Goal: Check status: Check status

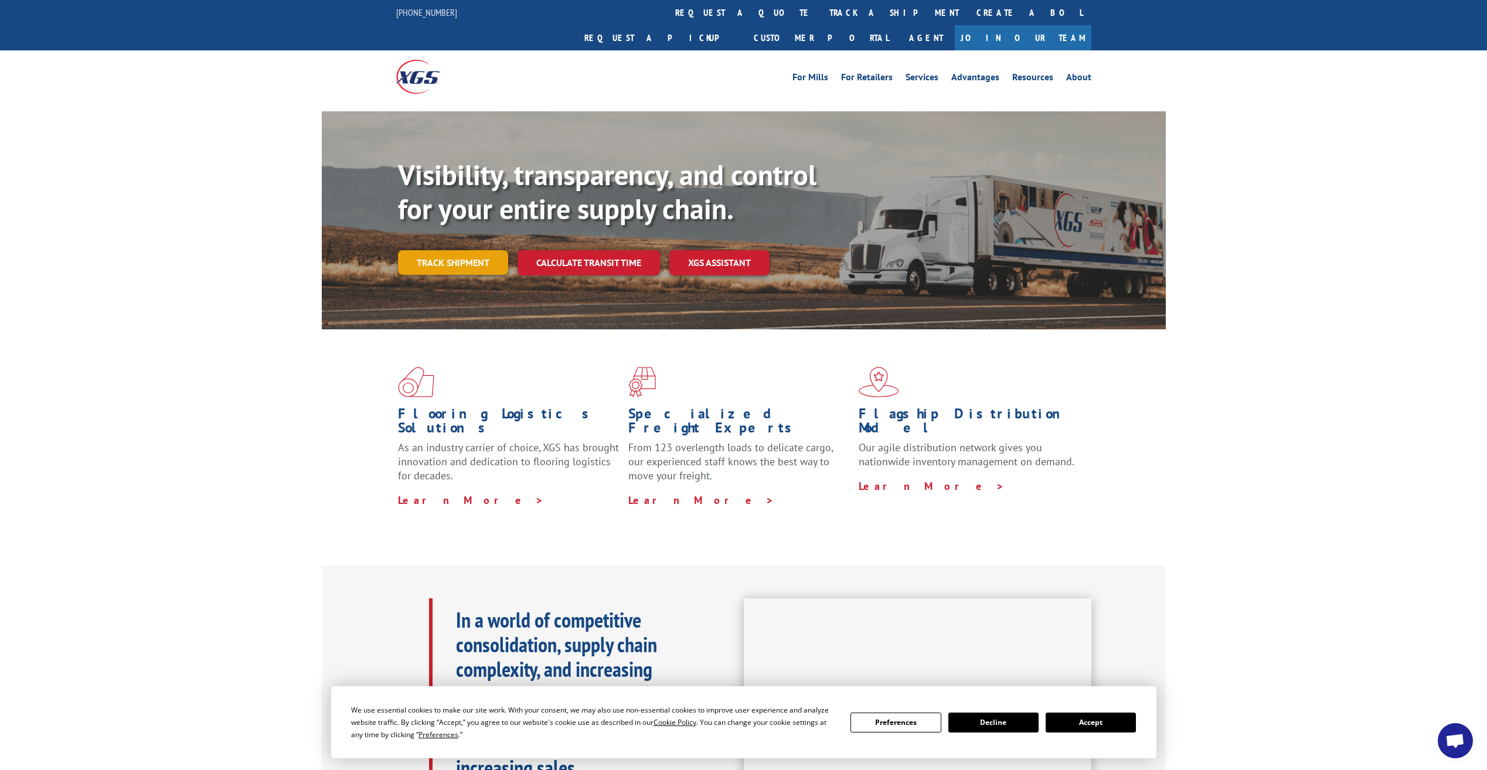
click at [453, 250] on link "Track shipment" at bounding box center [453, 262] width 110 height 25
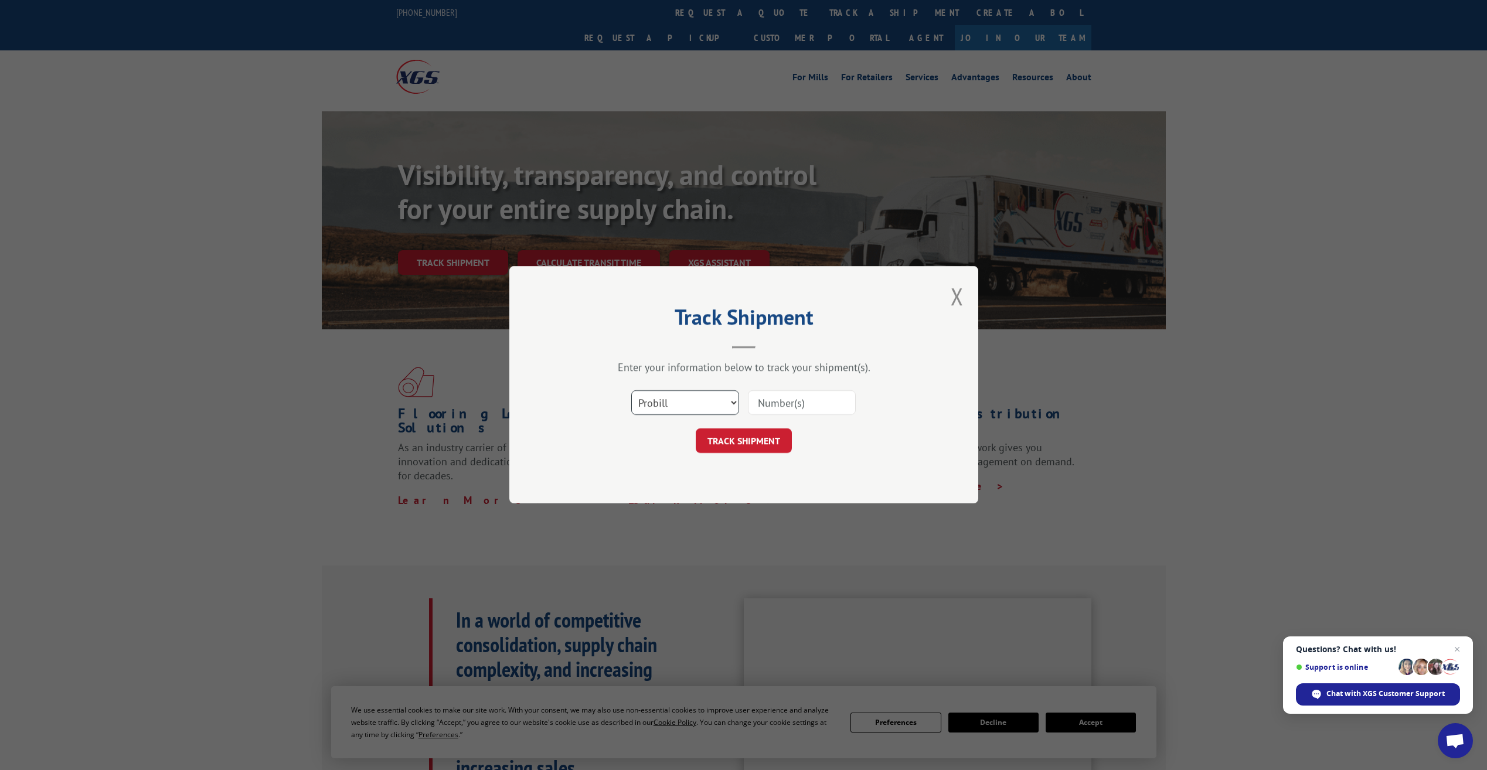
click at [681, 397] on select "Select category... Probill BOL PO" at bounding box center [685, 403] width 108 height 25
click at [631, 391] on select "Select category... Probill BOL PO" at bounding box center [685, 403] width 108 height 25
click at [767, 413] on input at bounding box center [802, 403] width 108 height 25
type input "17336896"
click at [726, 447] on button "TRACK SHIPMENT" at bounding box center [744, 441] width 96 height 25
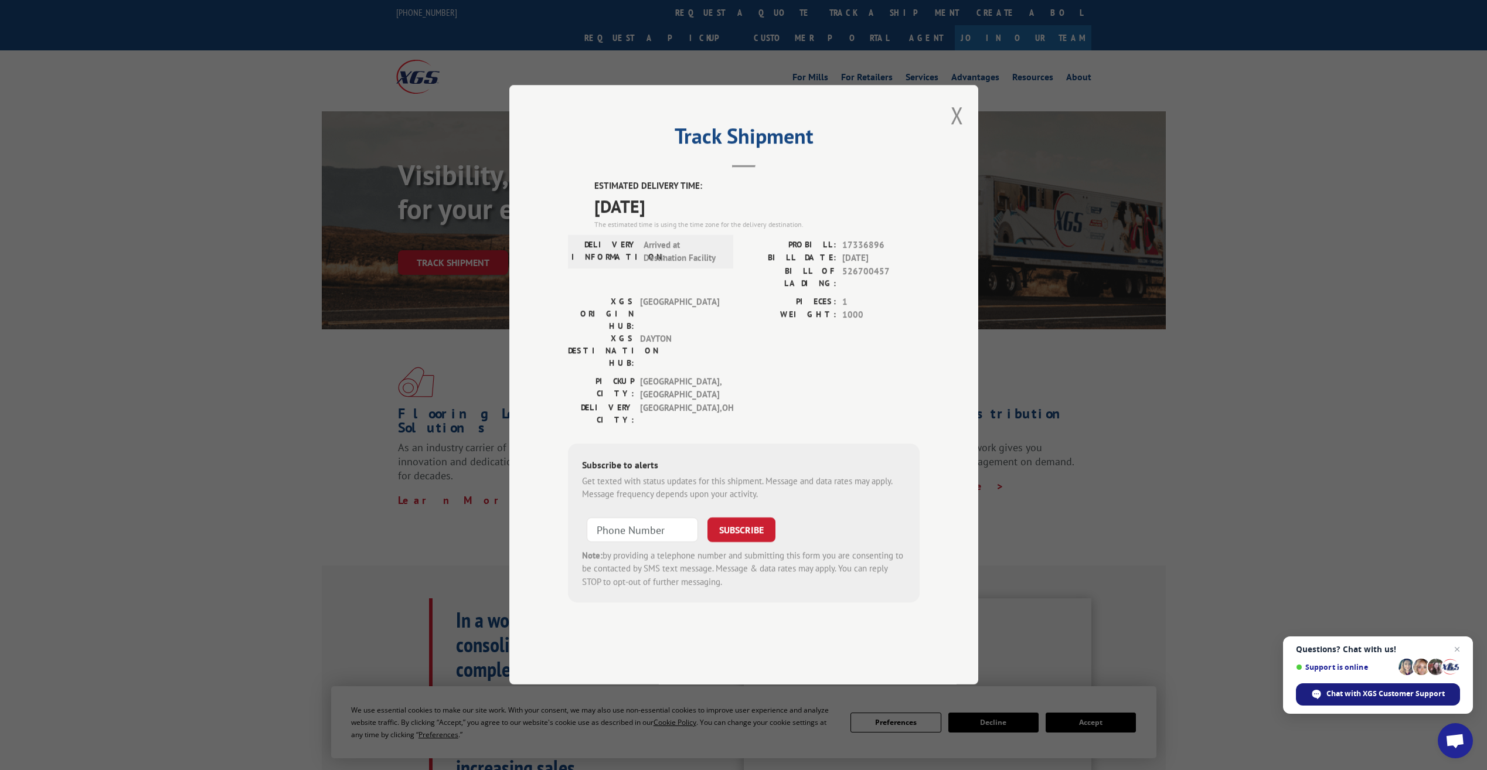
click at [1378, 694] on span "Chat with XGS Customer Support" at bounding box center [1386, 694] width 118 height 11
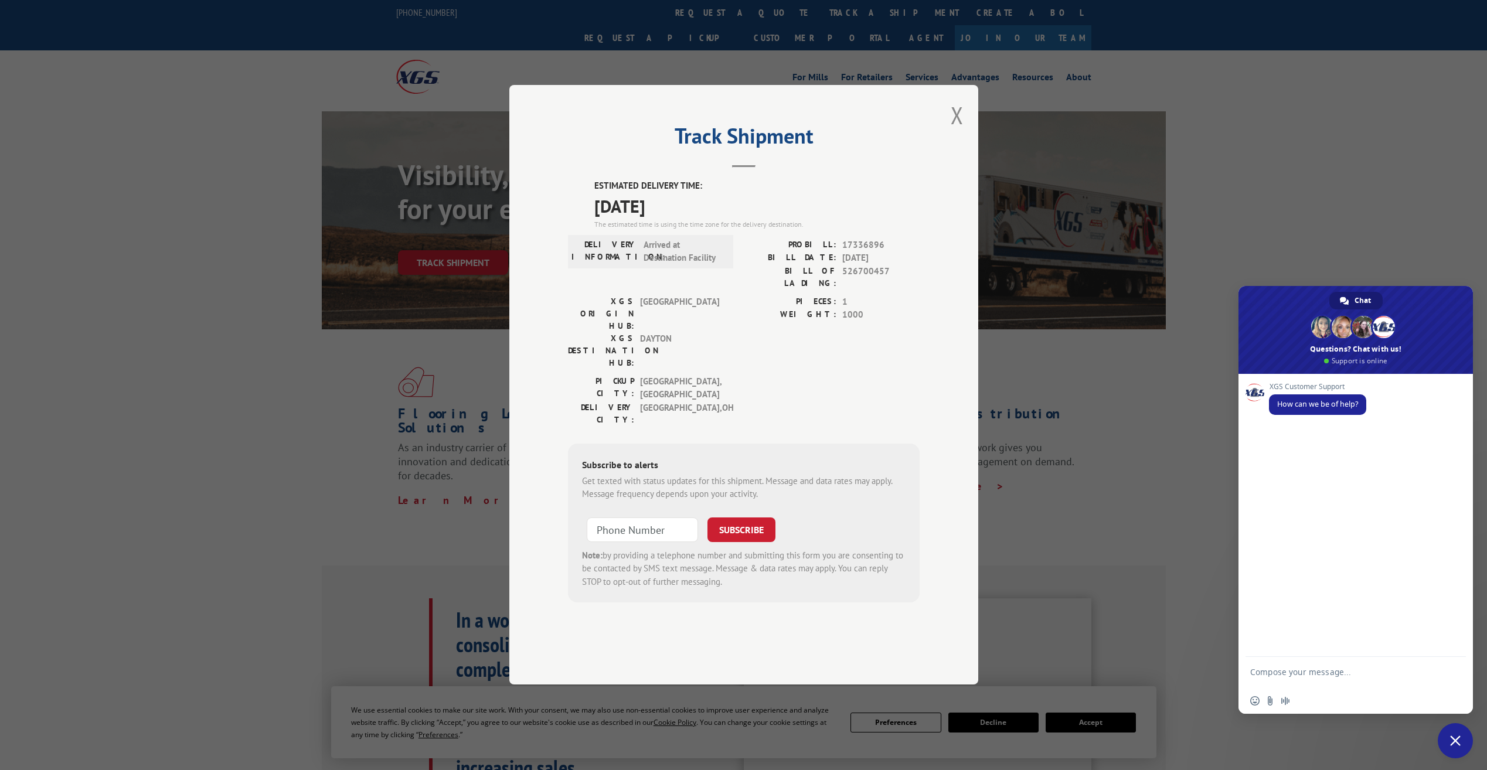
click at [1290, 674] on textarea "Compose your message..." at bounding box center [1343, 677] width 185 height 21
click at [1329, 640] on textarea "I wanted to determine if my shipment would actually arrive [DATE]? I will need …" at bounding box center [1343, 656] width 185 height 63
click at [1365, 664] on textarea "I wanted to determine if my shipment would actually arrive [DATE], if so what t…" at bounding box center [1343, 656] width 185 height 63
type textarea "I wanted to determine if my shipment would actually arrive [DATE], if so what t…"
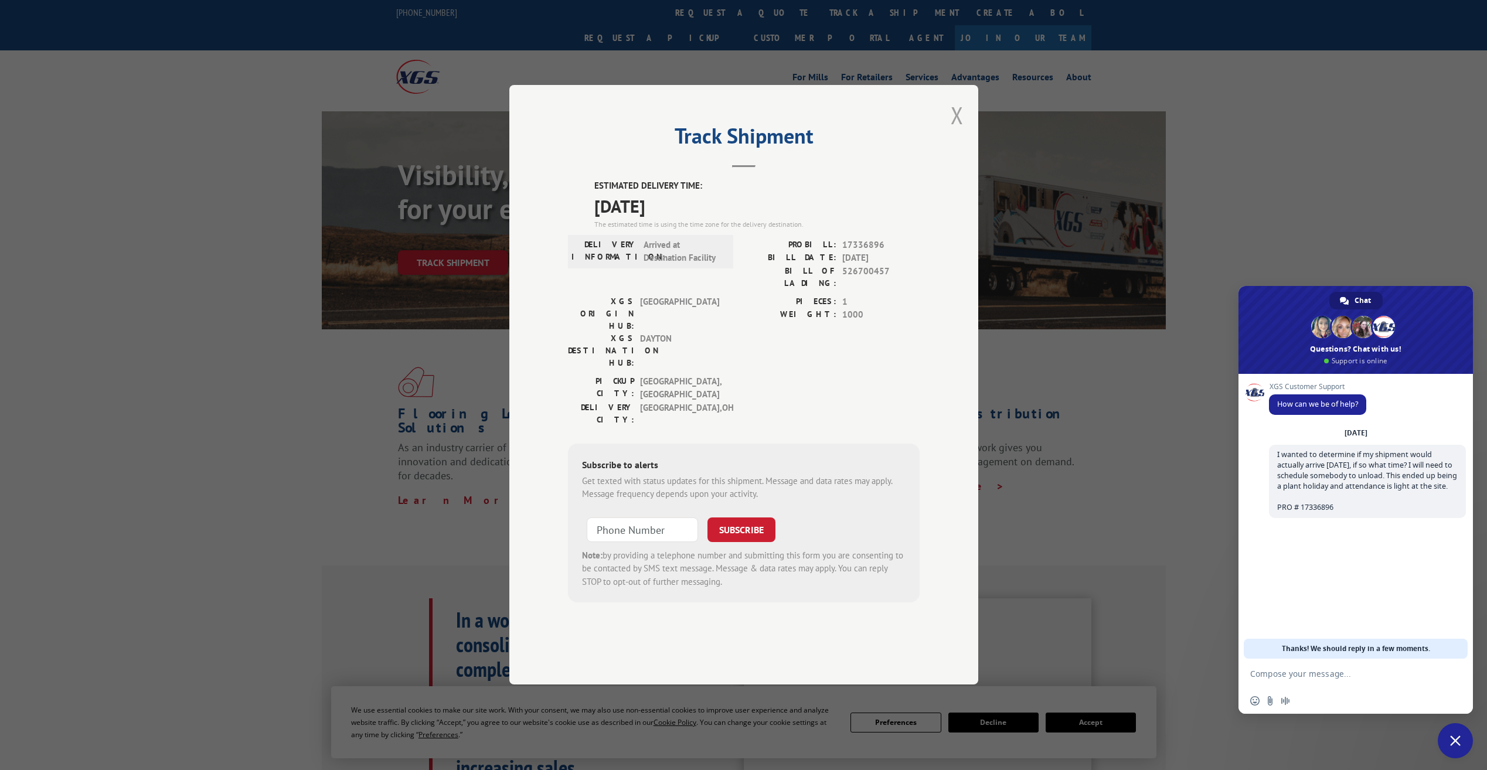
click at [963, 131] on button "Close modal" at bounding box center [957, 115] width 13 height 31
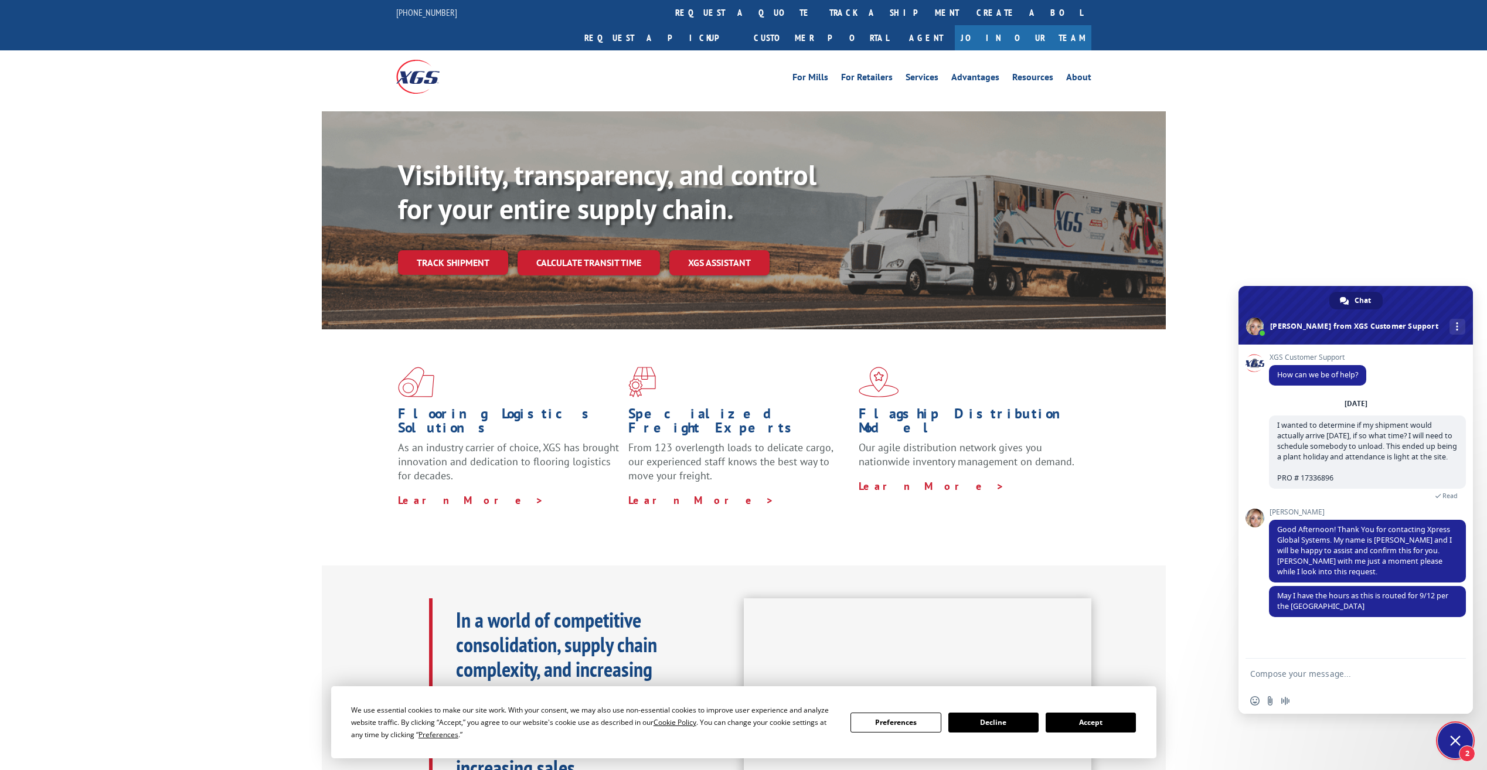
click at [1360, 665] on form at bounding box center [1343, 675] width 185 height 32
click at [1362, 674] on textarea "Compose your message..." at bounding box center [1343, 674] width 185 height 11
drag, startPoint x: 1408, startPoint y: 674, endPoint x: 1344, endPoint y: 670, distance: 63.5
click at [1344, 670] on textarea "7AM to 3PM is standard receiving times" at bounding box center [1343, 674] width 185 height 11
type textarea "7AM to 3PM is standard times for unloading"
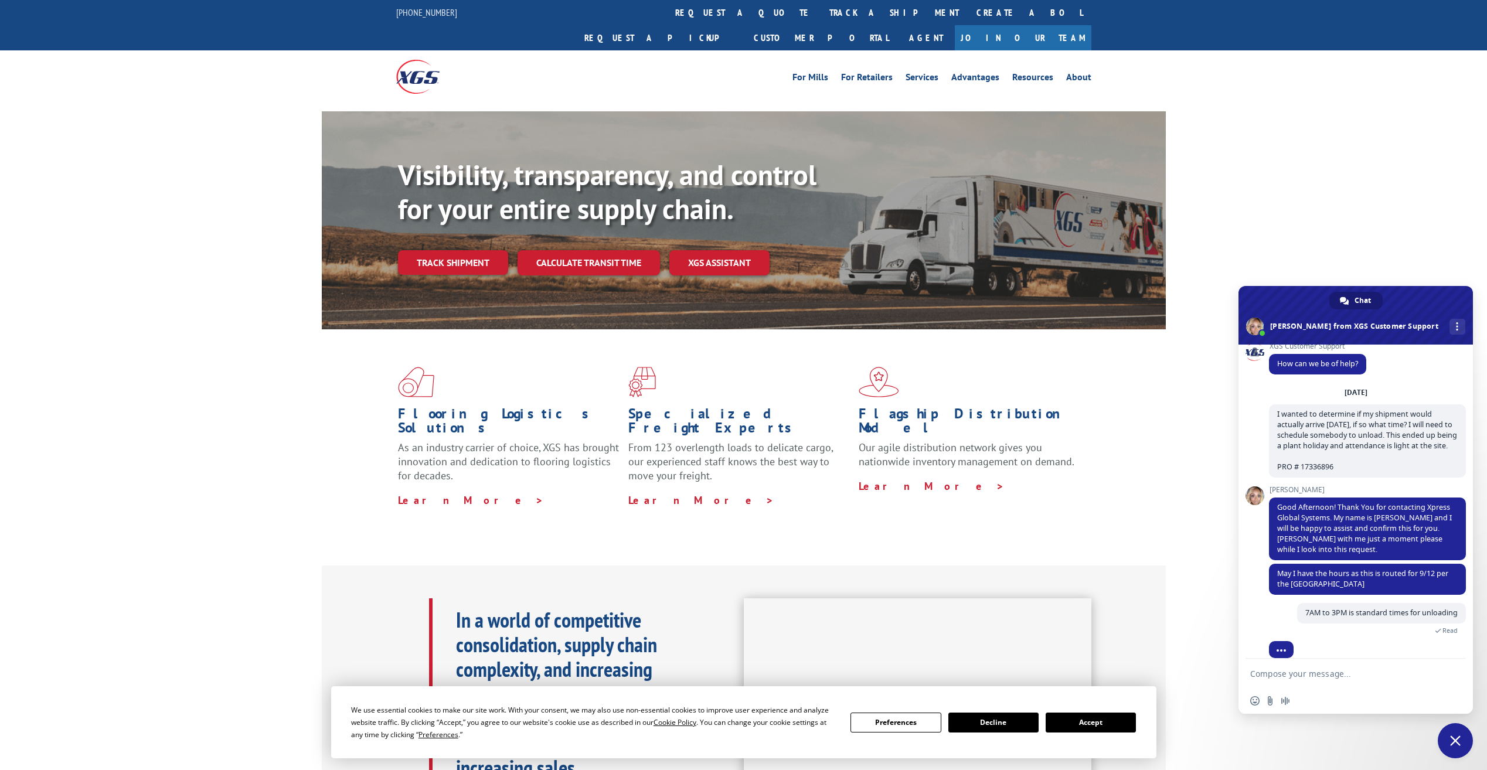
scroll to position [34, 0]
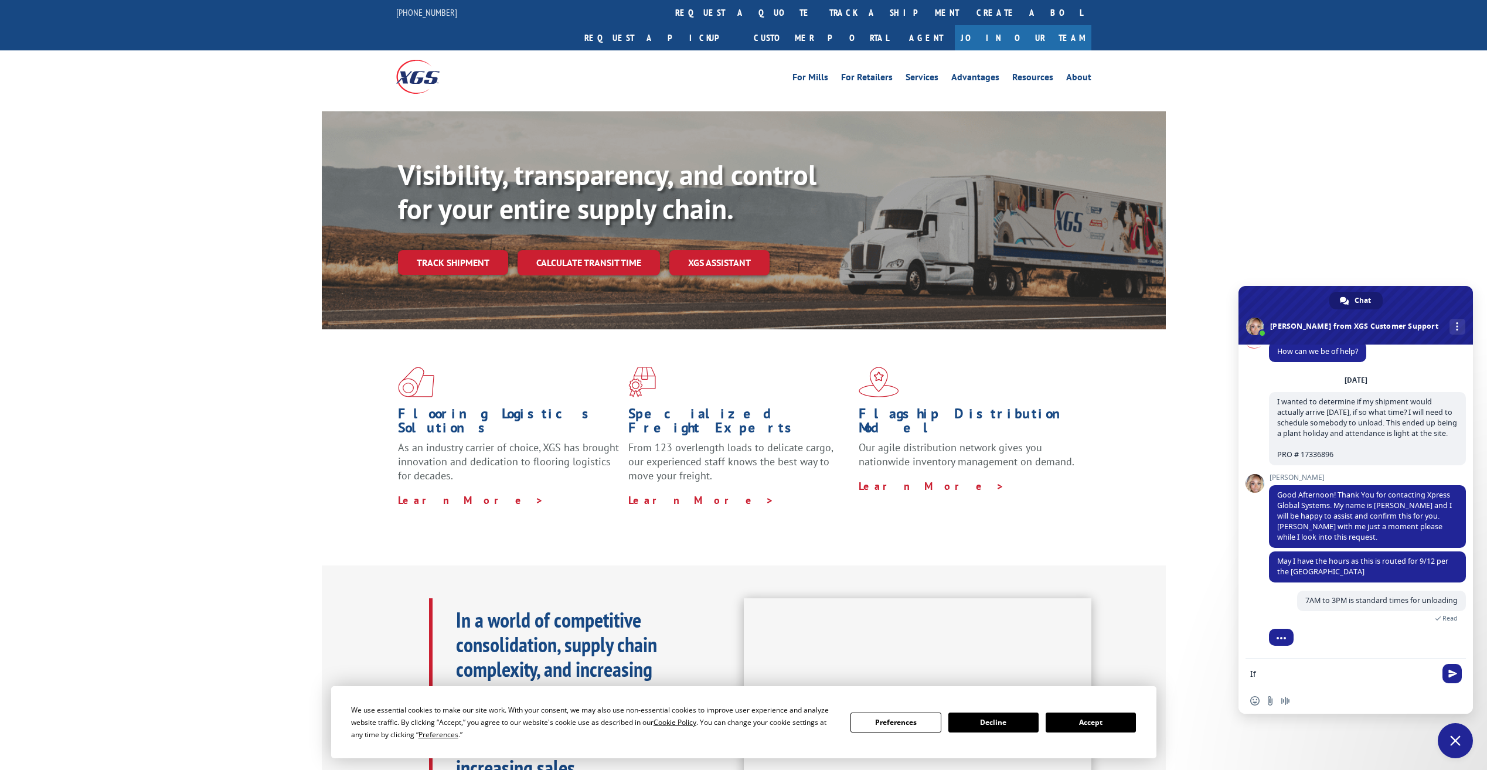
type textarea "I"
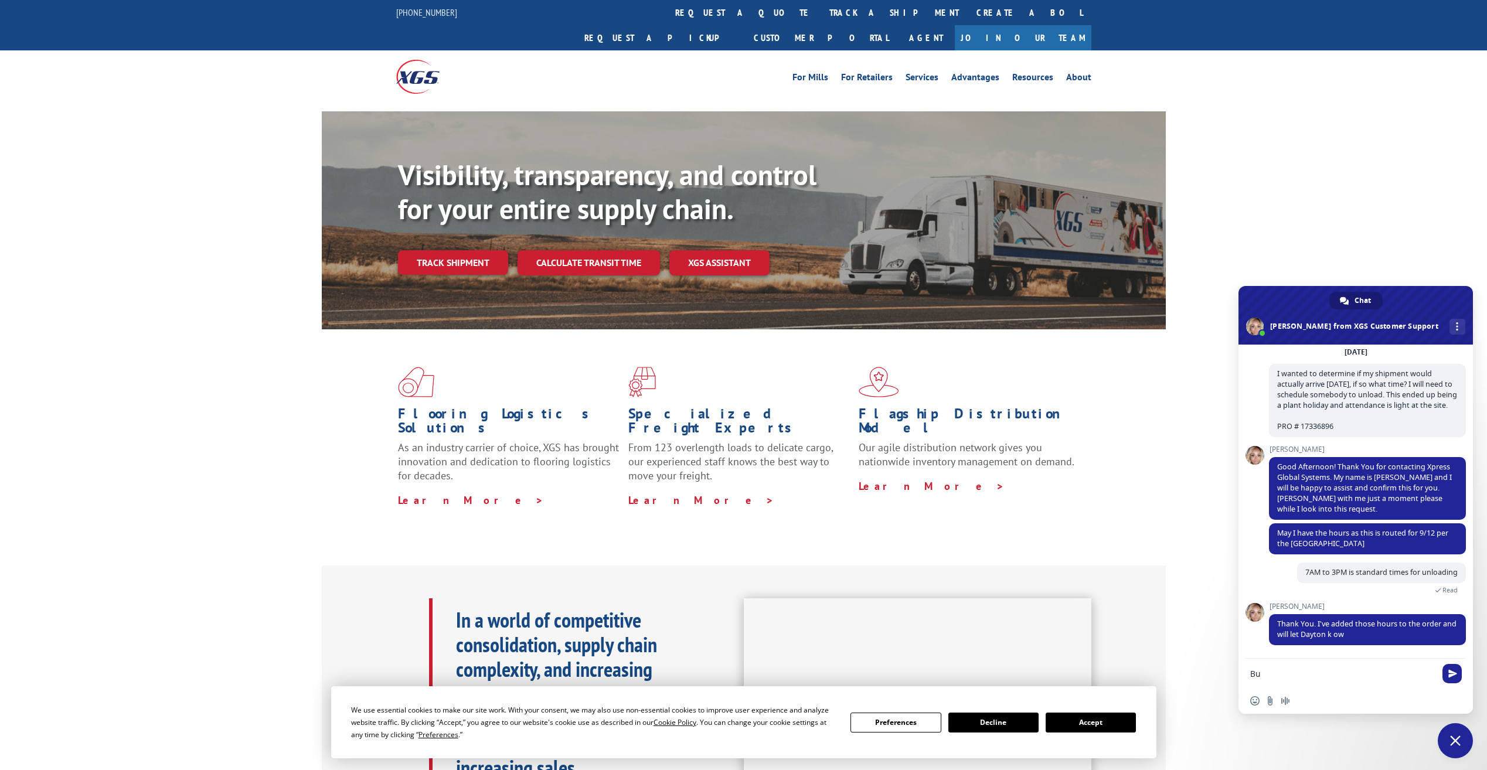
type textarea "B"
type textarea "Thank you"
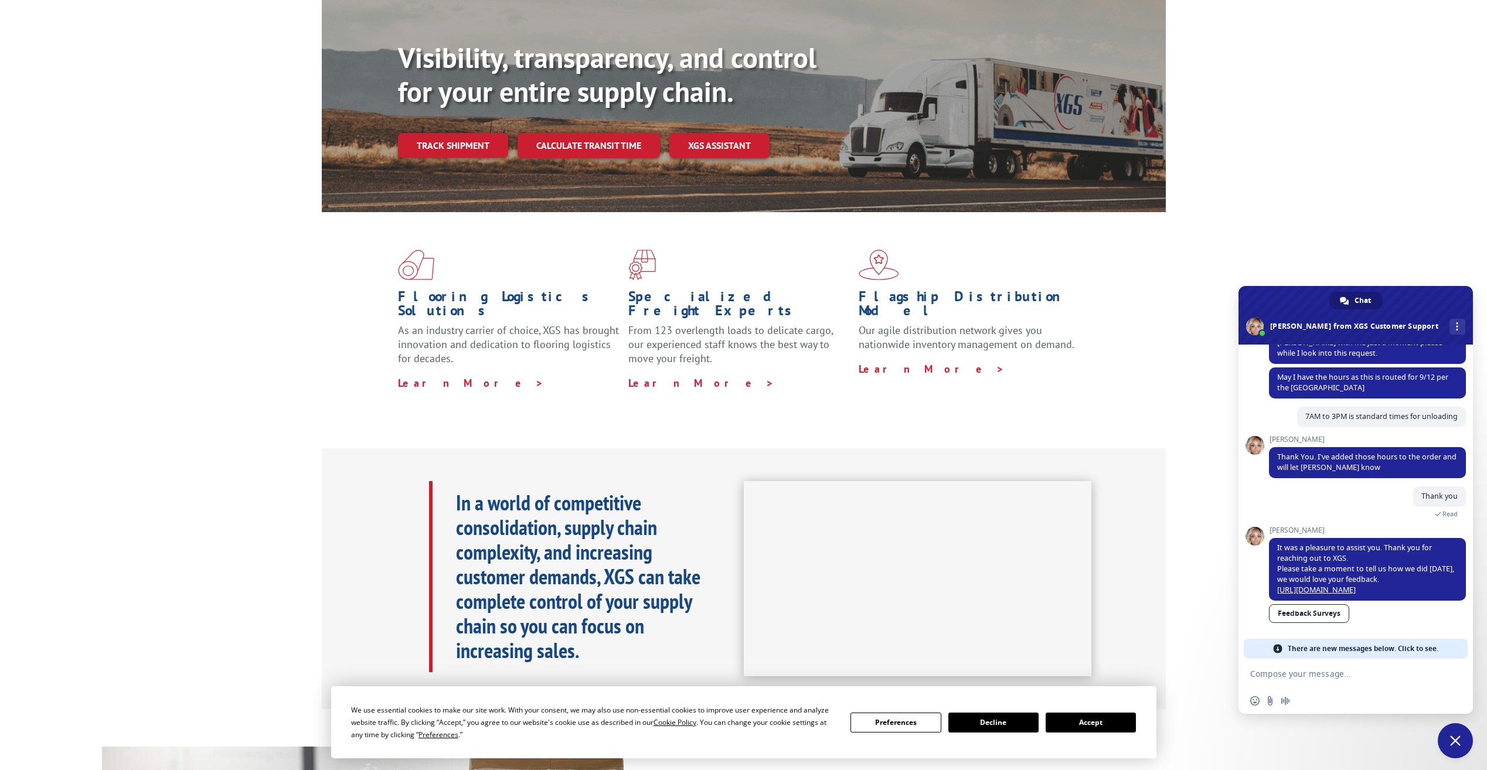
scroll to position [209, 0]
